Goal: Task Accomplishment & Management: Manage account settings

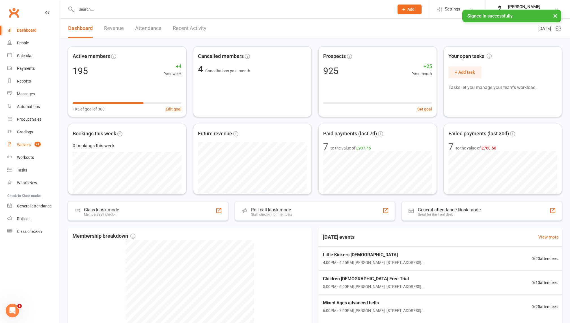
click at [29, 146] on div "Waivers" at bounding box center [24, 145] width 14 height 5
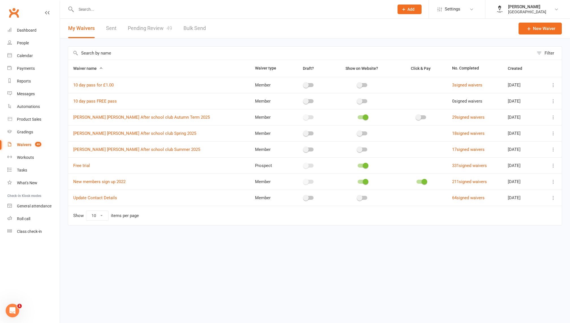
click at [141, 31] on link "Pending Review 49" at bounding box center [150, 29] width 44 height 20
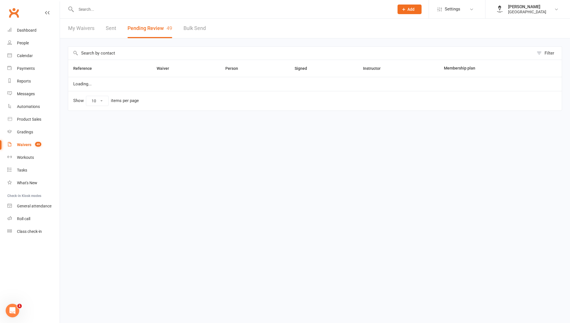
select select "100"
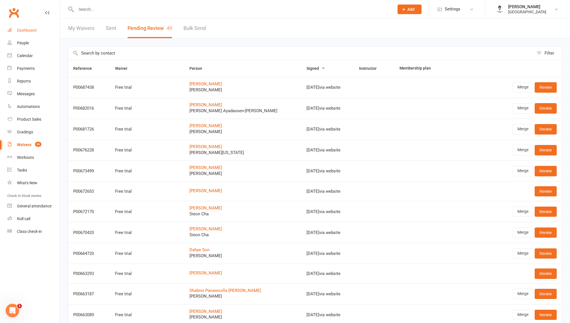
click at [44, 33] on link "Dashboard" at bounding box center [33, 30] width 52 height 13
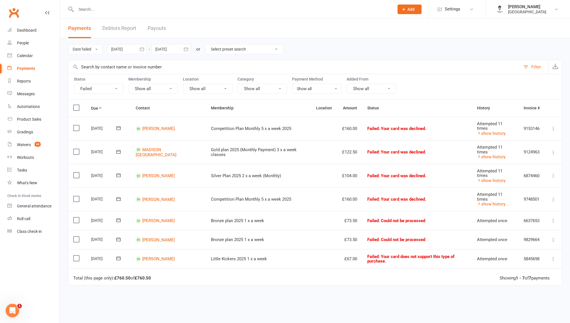
click at [141, 254] on td "[PERSON_NAME]" at bounding box center [168, 259] width 75 height 19
click at [151, 257] on link "[PERSON_NAME]" at bounding box center [158, 259] width 33 height 5
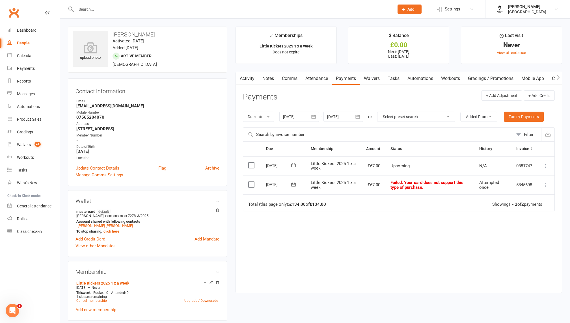
click at [297, 114] on div at bounding box center [300, 117] width 40 height 10
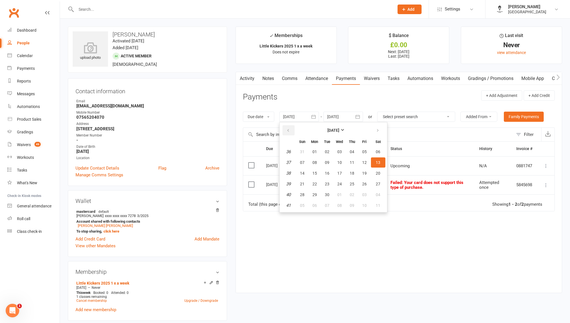
click at [288, 130] on icon "button" at bounding box center [288, 130] width 4 height 5
click at [366, 150] on span "01" at bounding box center [364, 152] width 5 height 5
type input "[DATE]"
